Goal: Information Seeking & Learning: Learn about a topic

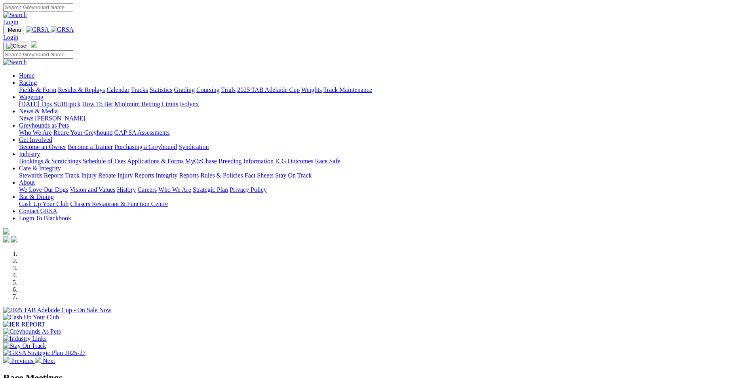
scroll to position [237, 0]
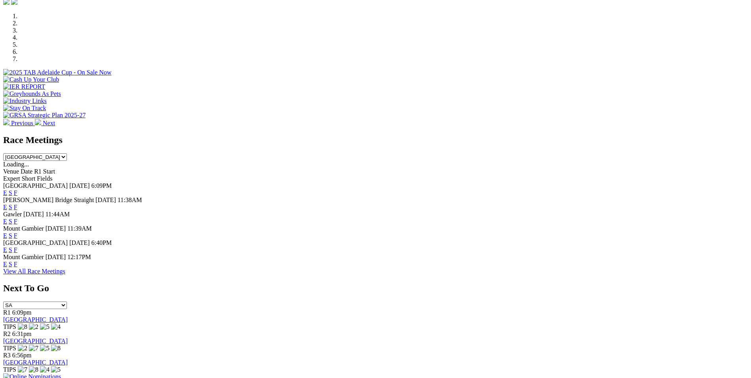
click at [17, 264] on link "F" at bounding box center [16, 263] width 4 height 7
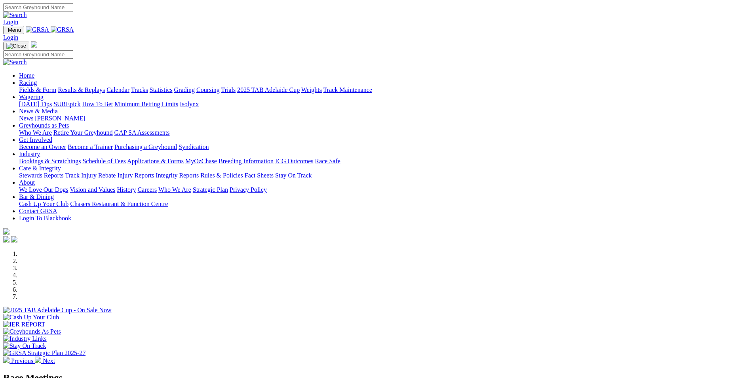
scroll to position [198, 0]
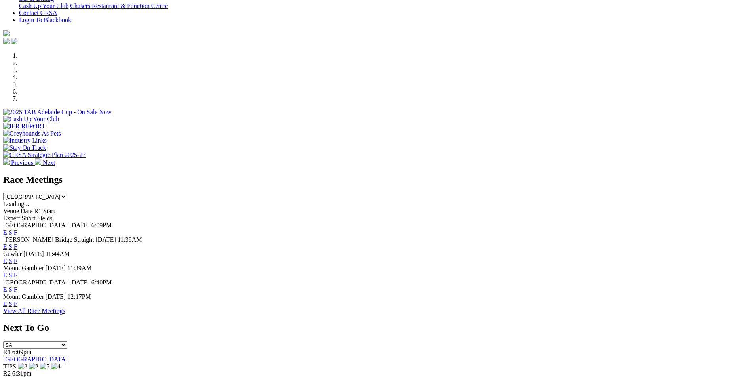
click at [17, 302] on link "F" at bounding box center [16, 303] width 4 height 7
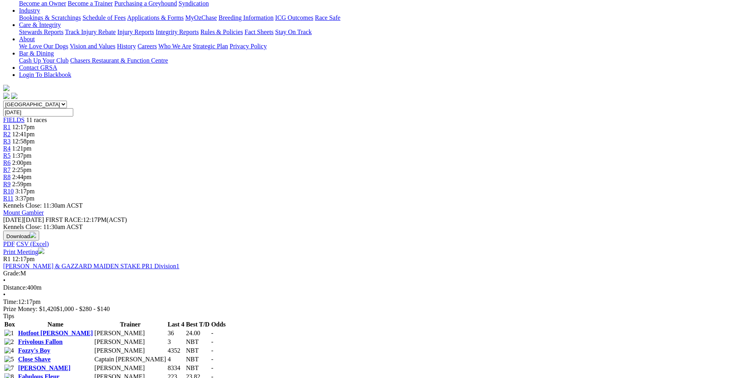
scroll to position [158, 0]
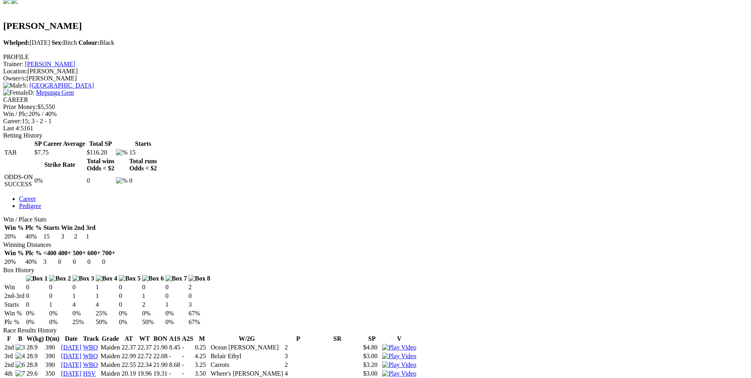
scroll to position [277, 0]
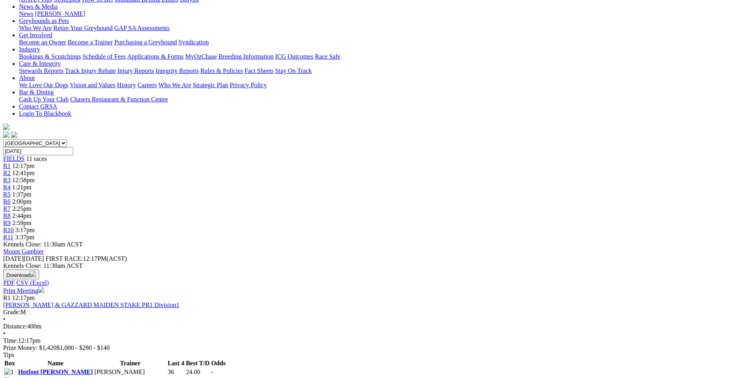
scroll to position [198, 0]
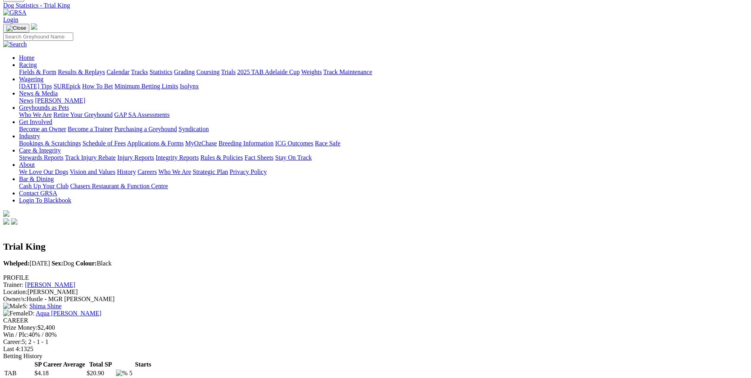
scroll to position [158, 0]
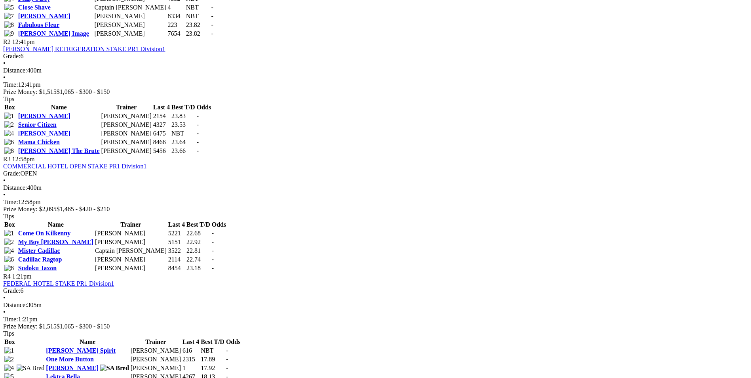
scroll to position [515, 0]
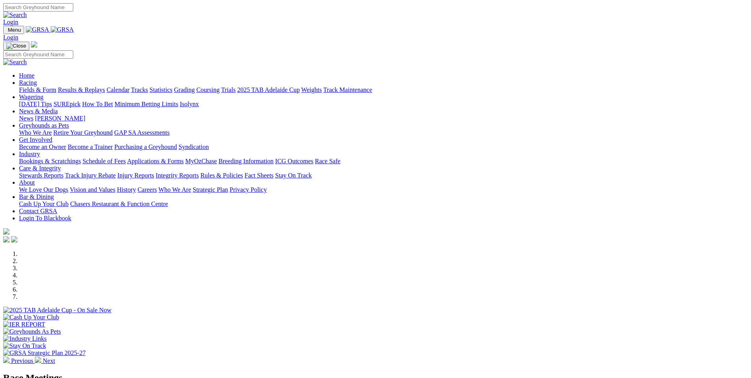
scroll to position [198, 0]
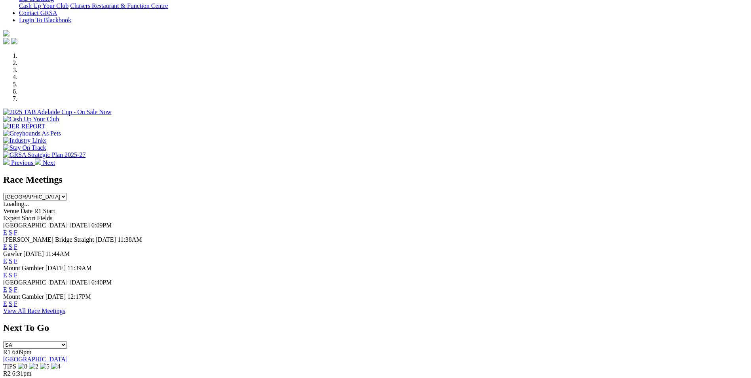
click at [17, 272] on link "F" at bounding box center [16, 275] width 4 height 7
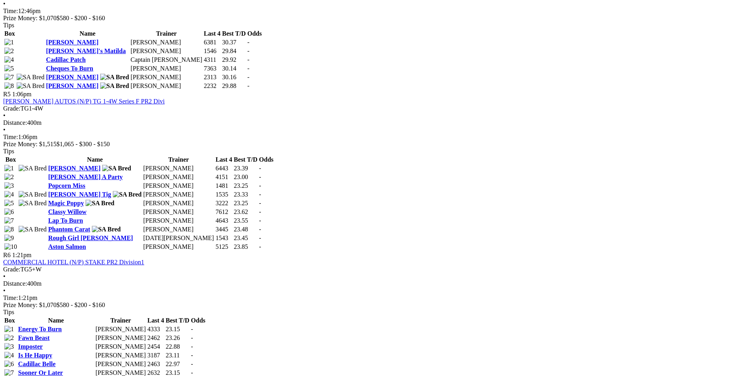
scroll to position [989, 0]
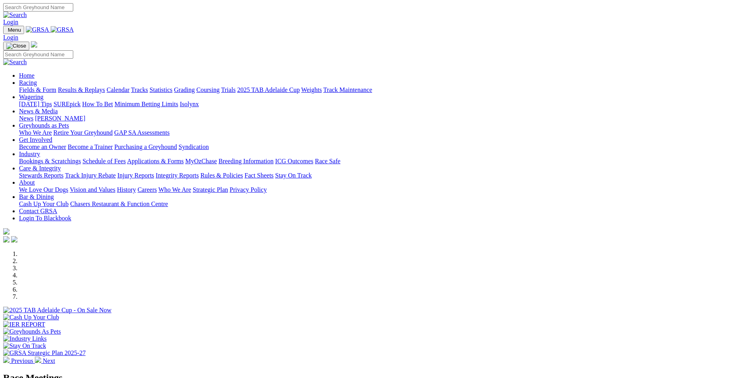
scroll to position [198, 0]
